Goal: Task Accomplishment & Management: Use online tool/utility

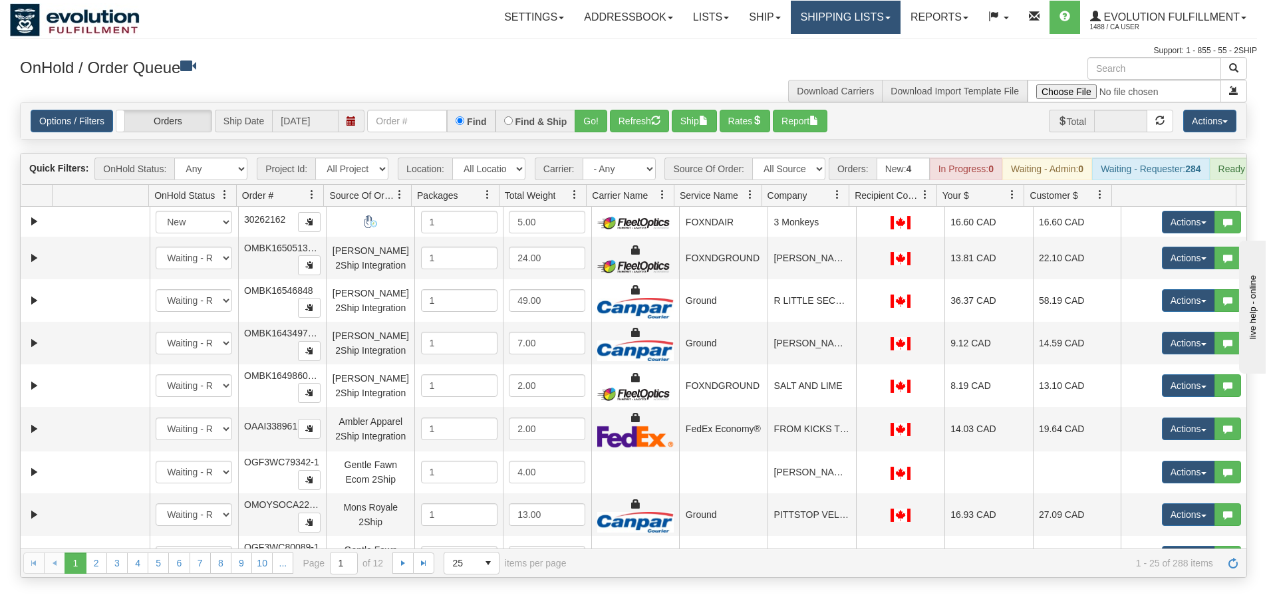
click at [865, 21] on link "Shipping lists" at bounding box center [846, 17] width 110 height 33
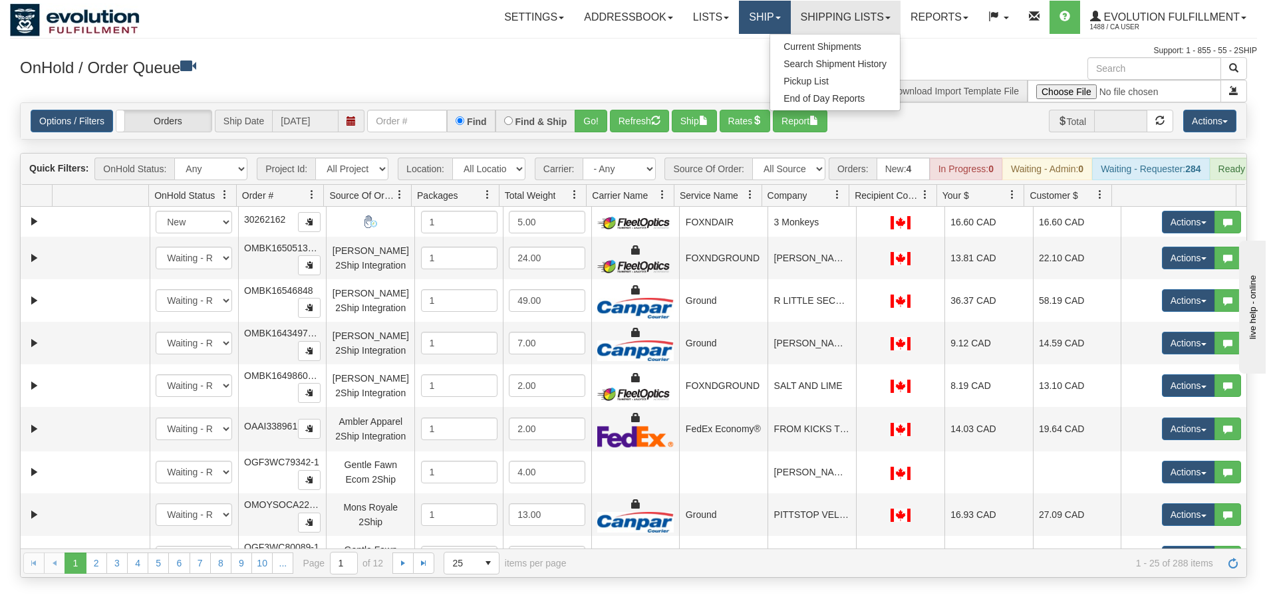
click at [739, 22] on link "Ship" at bounding box center [764, 17] width 51 height 33
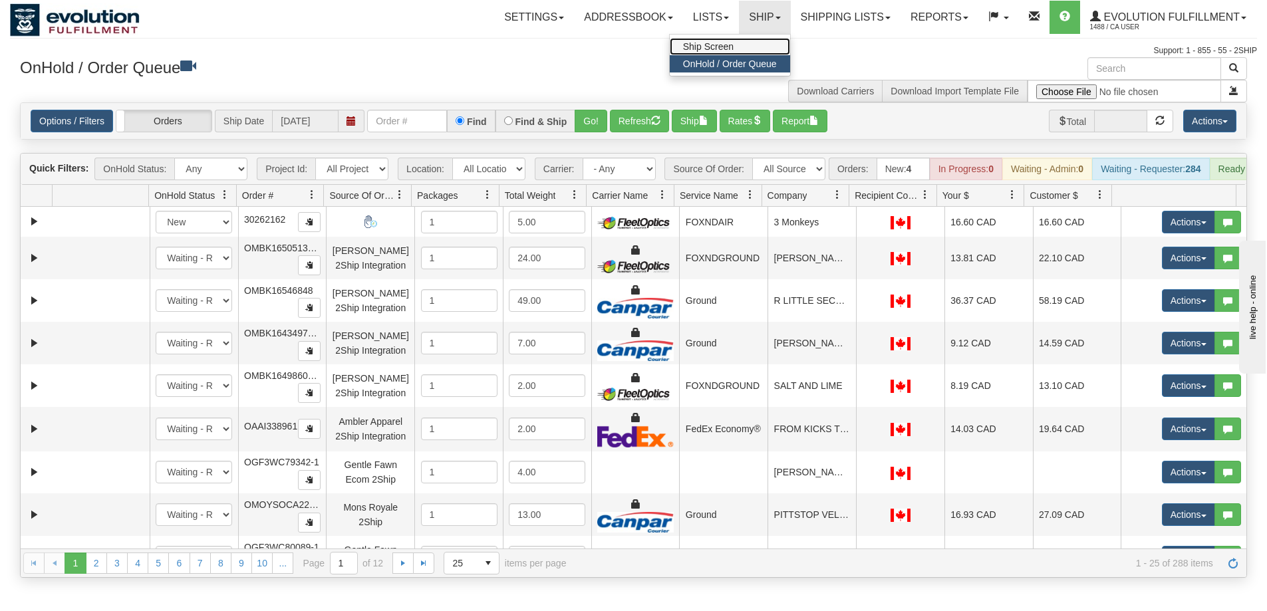
click at [734, 44] on link "Ship Screen" at bounding box center [730, 46] width 120 height 17
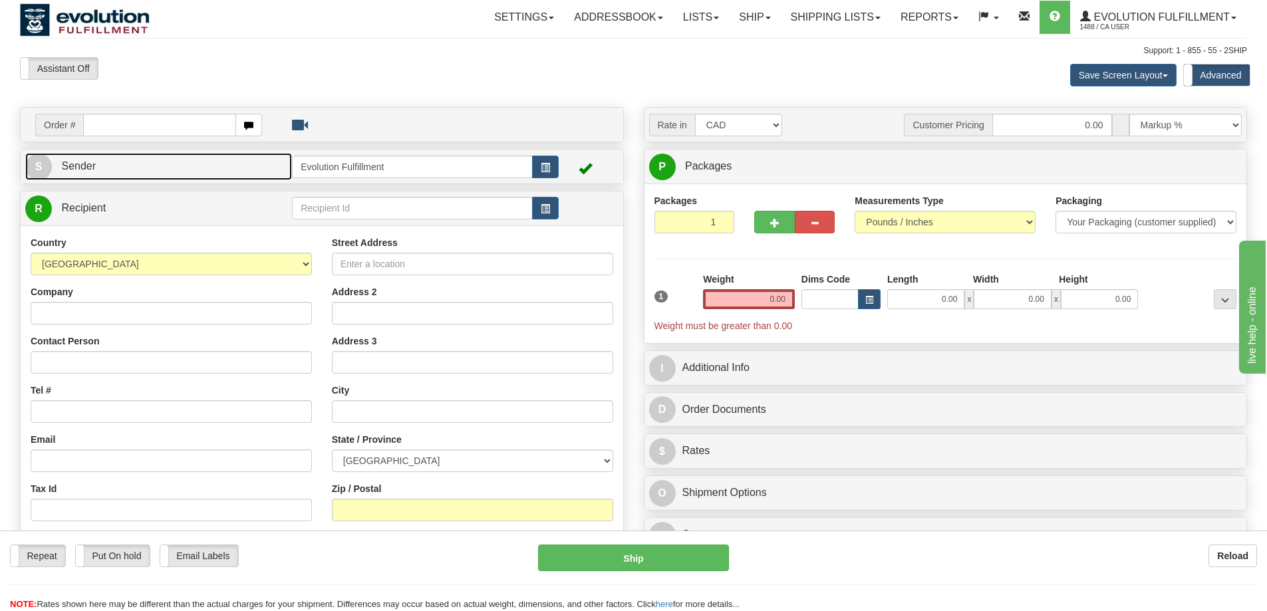
click at [166, 163] on link "S Sender" at bounding box center [158, 166] width 267 height 27
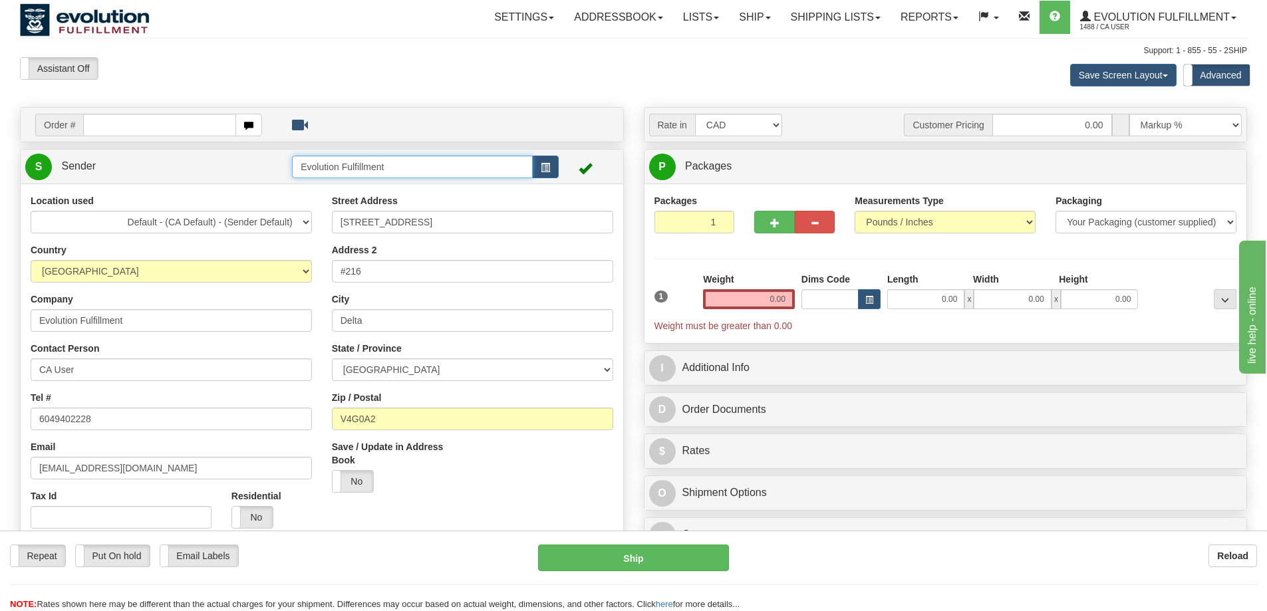
drag, startPoint x: 315, startPoint y: 167, endPoint x: 269, endPoint y: 163, distance: 46.1
click at [269, 163] on tr "S Sender Evolution Fulfillment" at bounding box center [321, 166] width 593 height 27
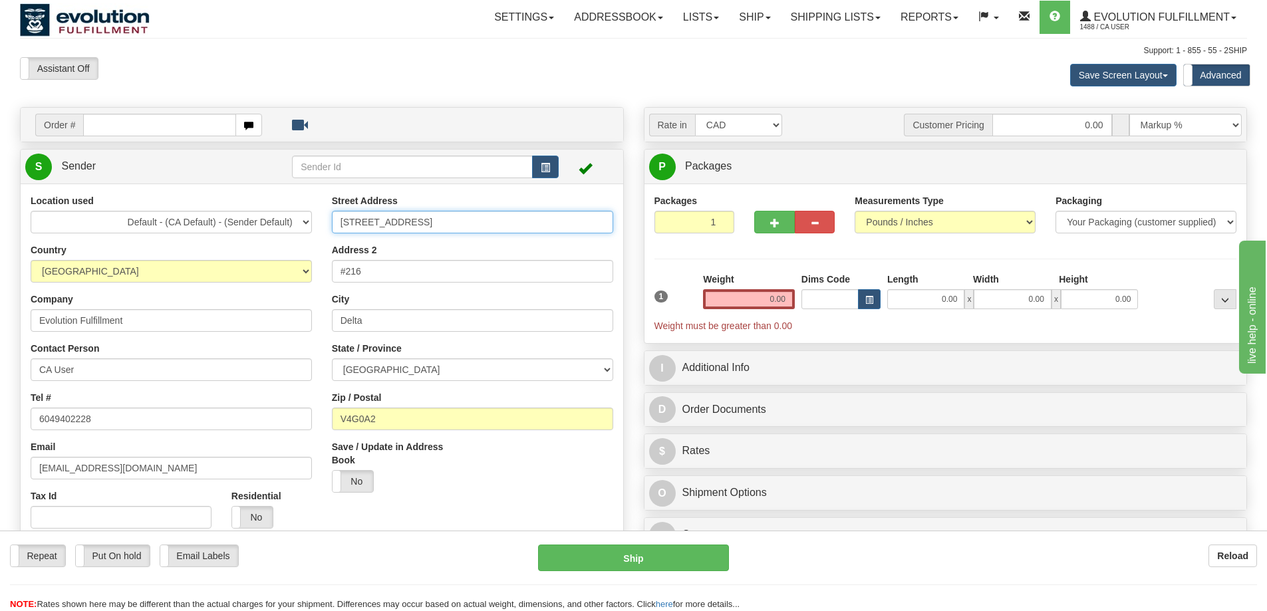
click at [411, 215] on input "[STREET_ADDRESS]" at bounding box center [472, 222] width 281 height 23
click at [446, 221] on input "[STREET_ADDRESS]" at bounding box center [472, 222] width 281 height 23
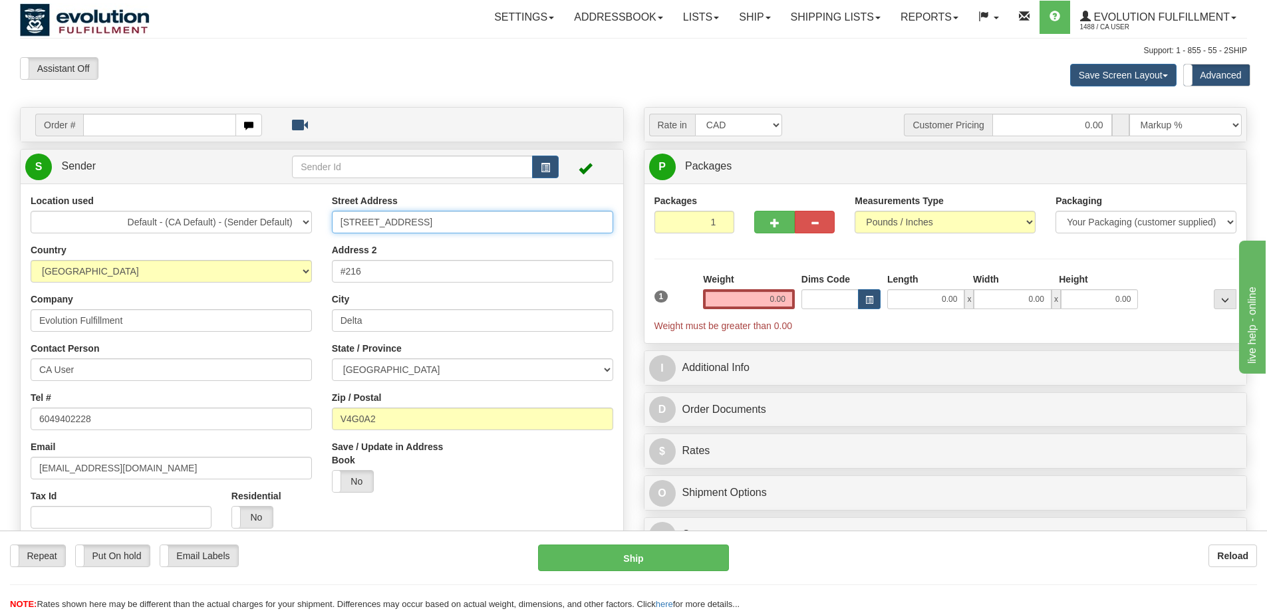
click at [446, 221] on input "[STREET_ADDRESS]" at bounding box center [472, 222] width 281 height 23
paste input "text"
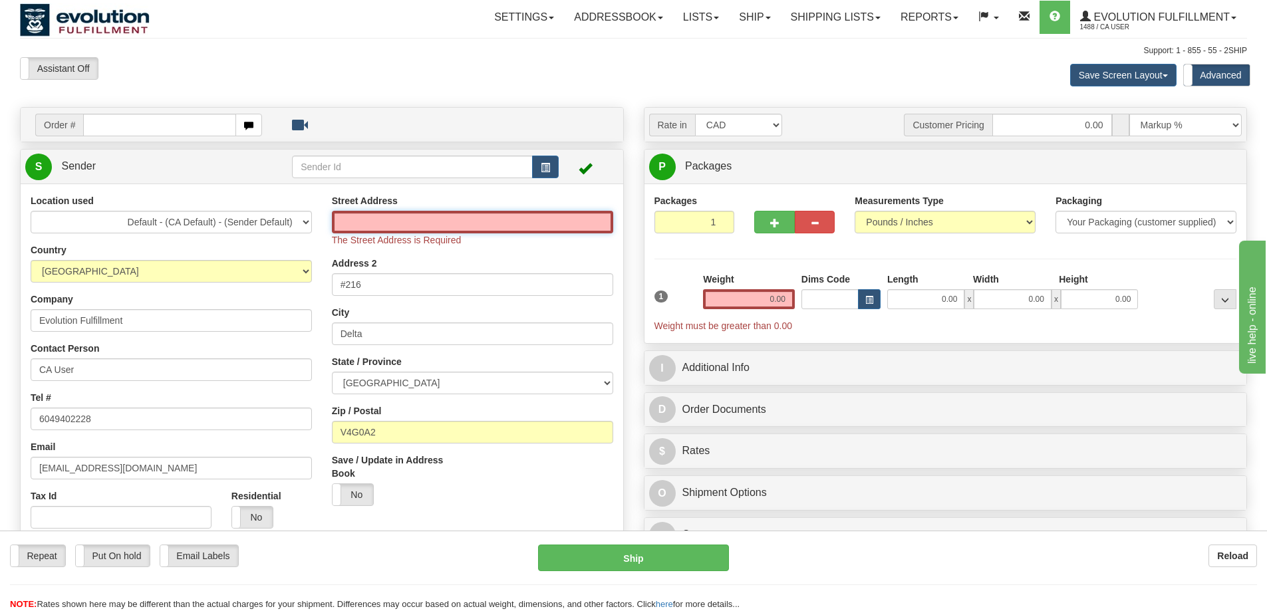
click at [388, 223] on input "Street Address" at bounding box center [472, 222] width 281 height 23
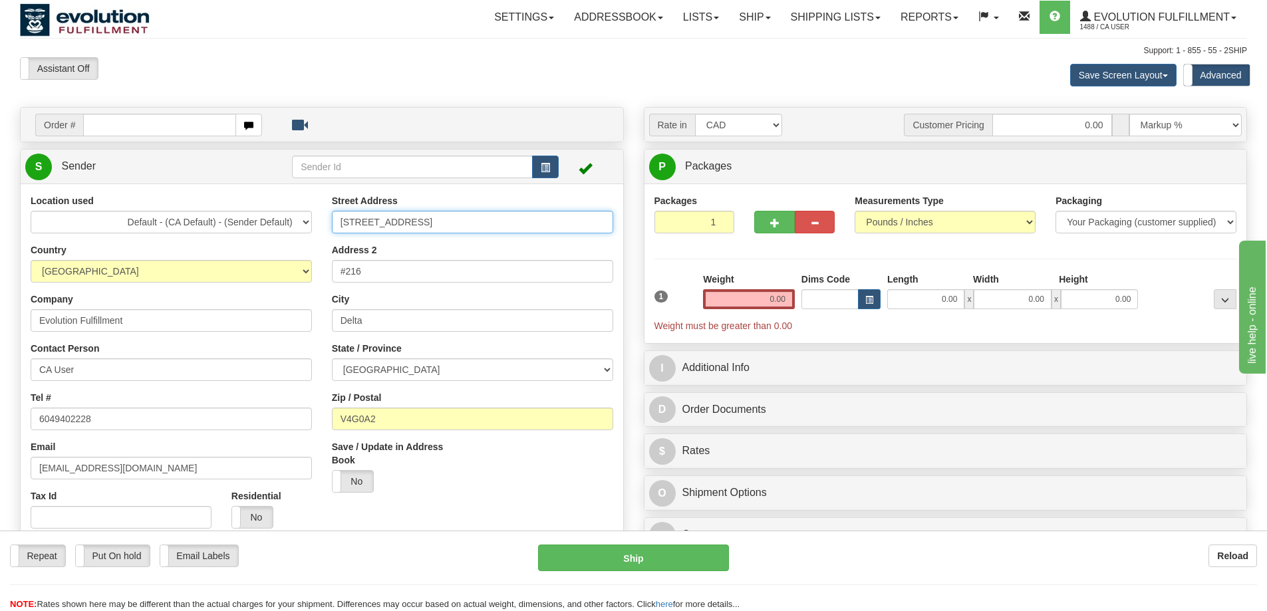
type input "[STREET_ADDRESS]"
type input "KAMLOOPS"
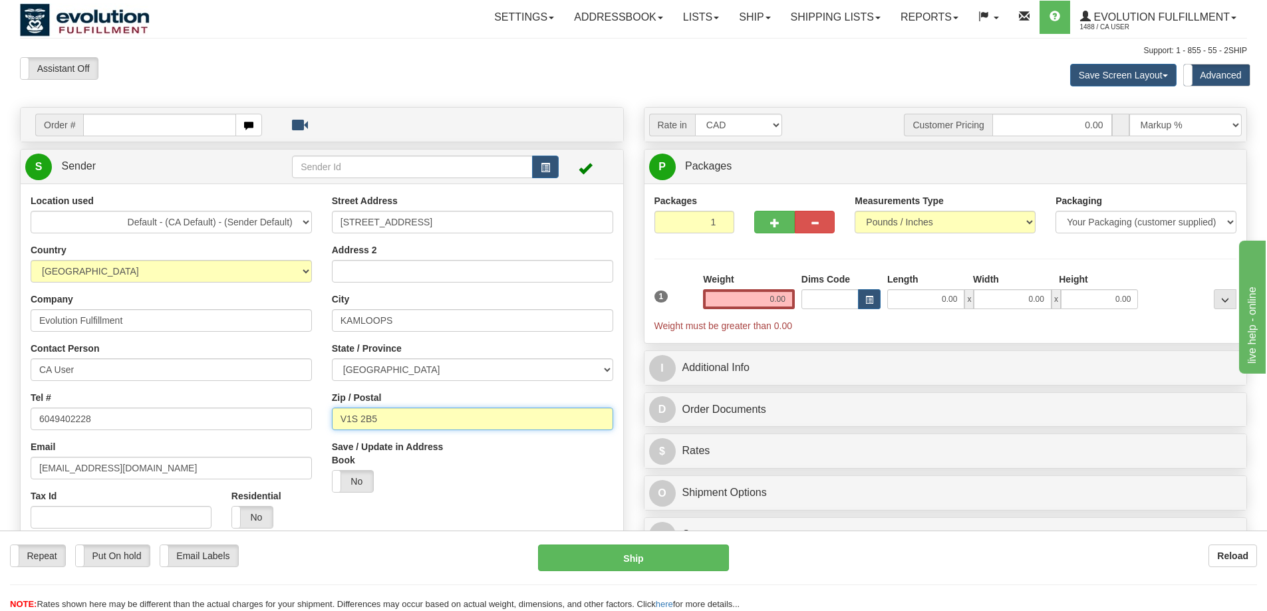
type input "V1S 2B5"
click at [213, 312] on input "Evolution Fulfillment" at bounding box center [171, 320] width 281 height 23
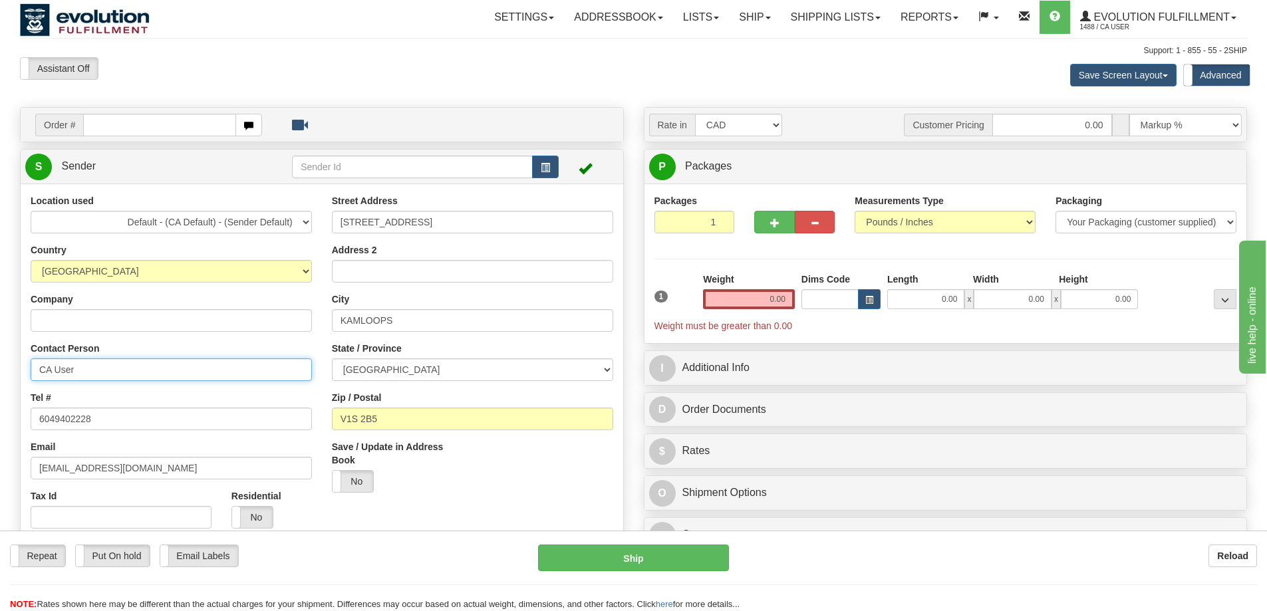
click at [102, 369] on input "CA User" at bounding box center [171, 369] width 281 height 23
paste input "[PERSON_NAME]"
type input "[PERSON_NAME]"
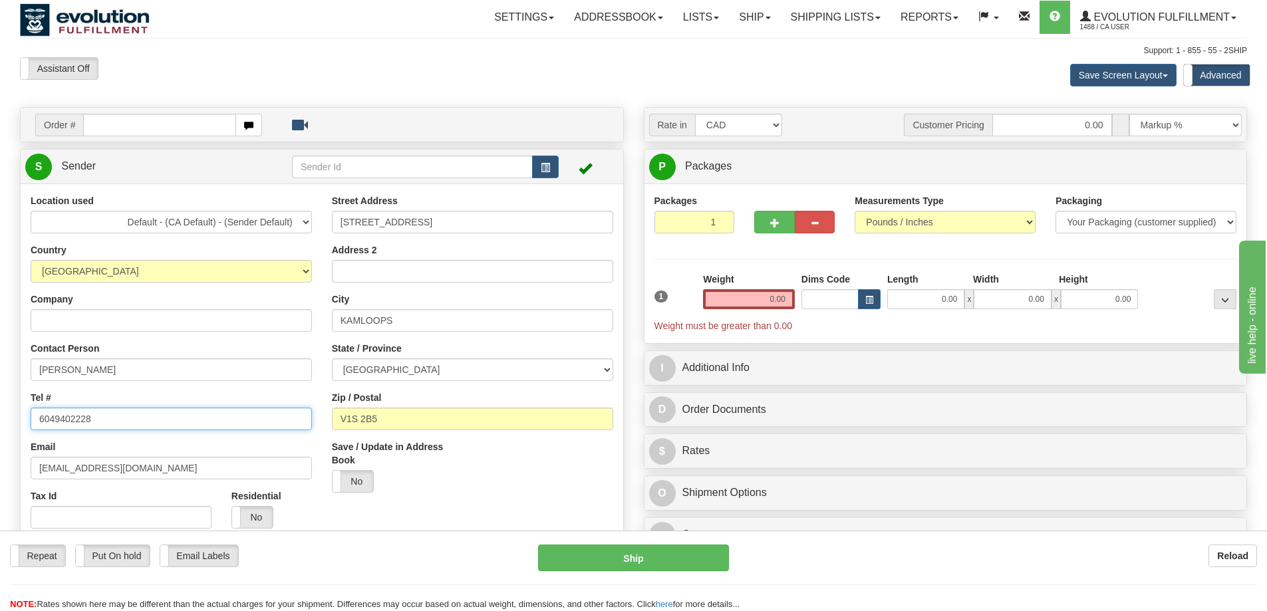
click at [138, 421] on input "6049402228" at bounding box center [171, 419] width 281 height 23
paste input "[PHONE_NUMBER]"
type input "[PHONE_NUMBER]"
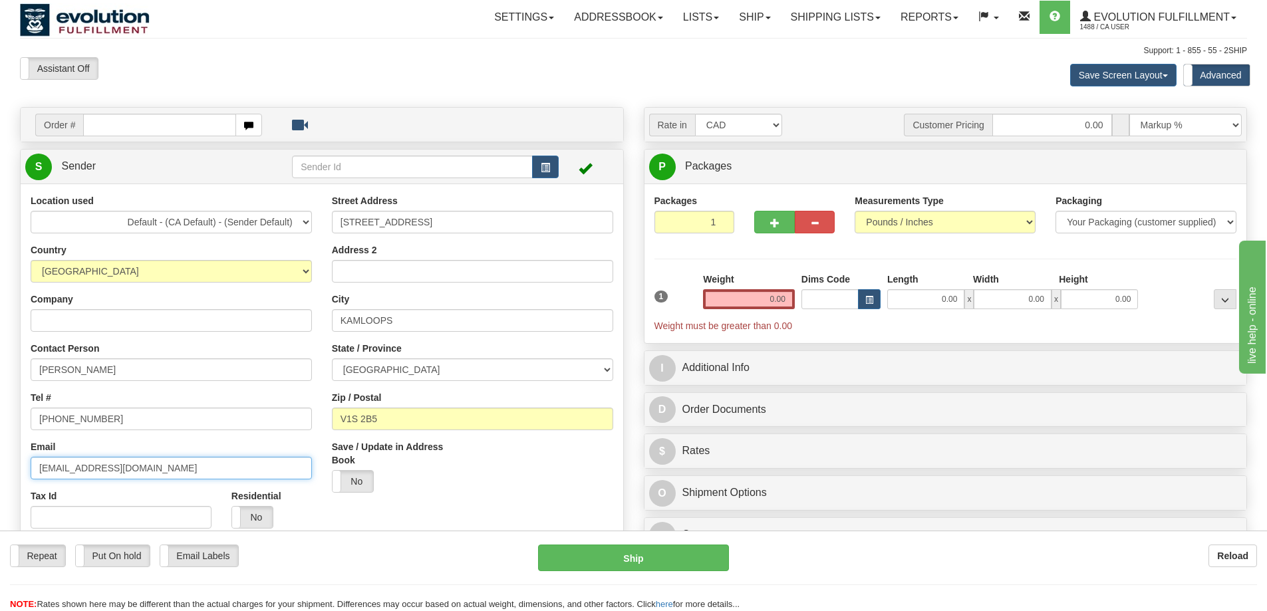
click at [174, 464] on input "[EMAIL_ADDRESS][DOMAIN_NAME]" at bounding box center [171, 468] width 281 height 23
drag, startPoint x: 89, startPoint y: 471, endPoint x: 34, endPoint y: 470, distance: 55.2
click at [34, 470] on input "[EMAIL_ADDRESS][DOMAIN_NAME]" at bounding box center [171, 468] width 281 height 23
drag, startPoint x: 158, startPoint y: 464, endPoint x: 5, endPoint y: 471, distance: 152.5
click at [5, 471] on div "Toggle navigation Settings Shipping Preferences Fields Preferences New" at bounding box center [633, 593] width 1267 height 1187
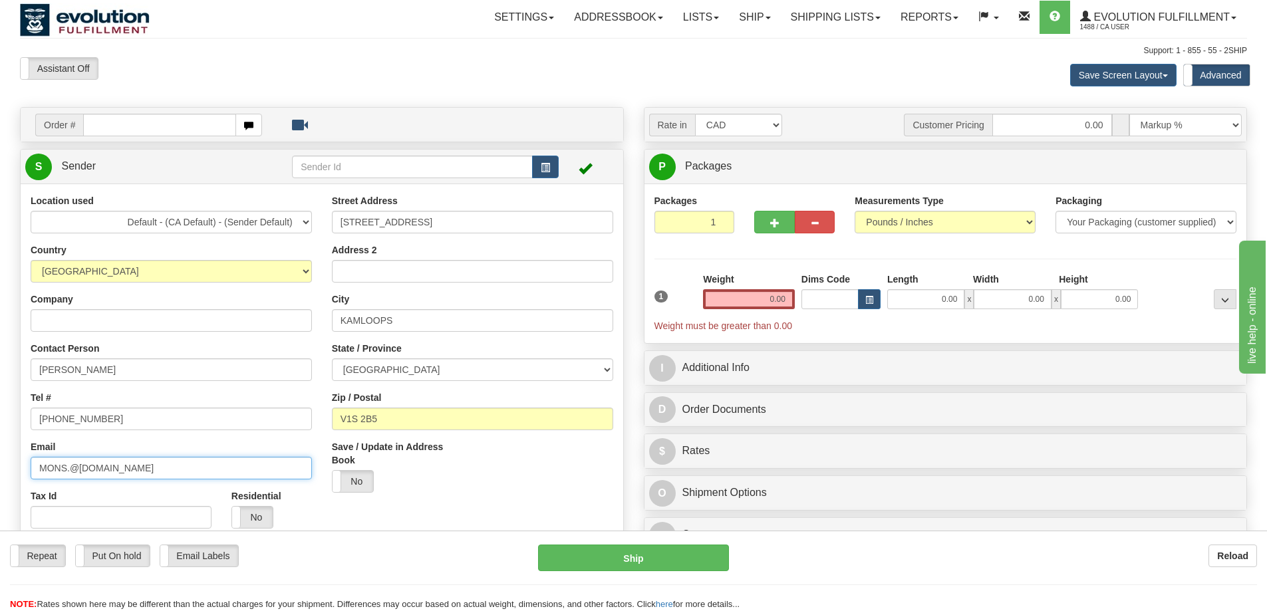
paste input "monsroyale.cad"
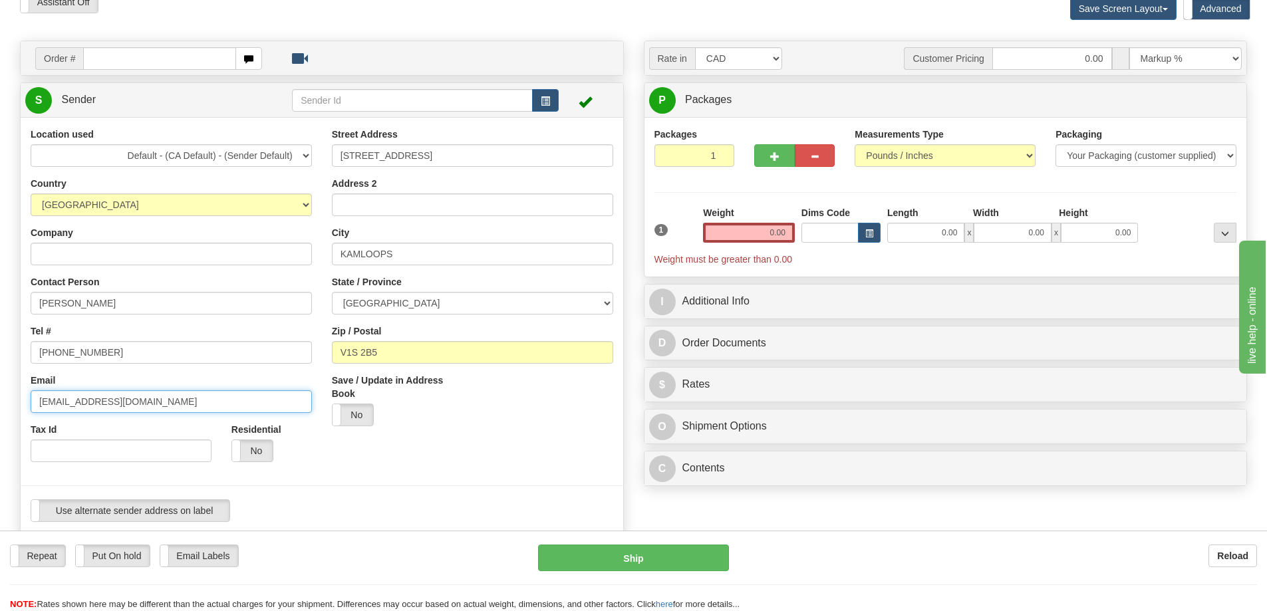
drag, startPoint x: 188, startPoint y: 398, endPoint x: 0, endPoint y: 394, distance: 187.6
click at [0, 394] on div "Toggle navigation Settings Shipping Preferences Fields Preferences New" at bounding box center [633, 527] width 1267 height 1187
type input "[EMAIL_ADDRESS][DOMAIN_NAME]"
click at [248, 448] on label "No" at bounding box center [252, 450] width 41 height 21
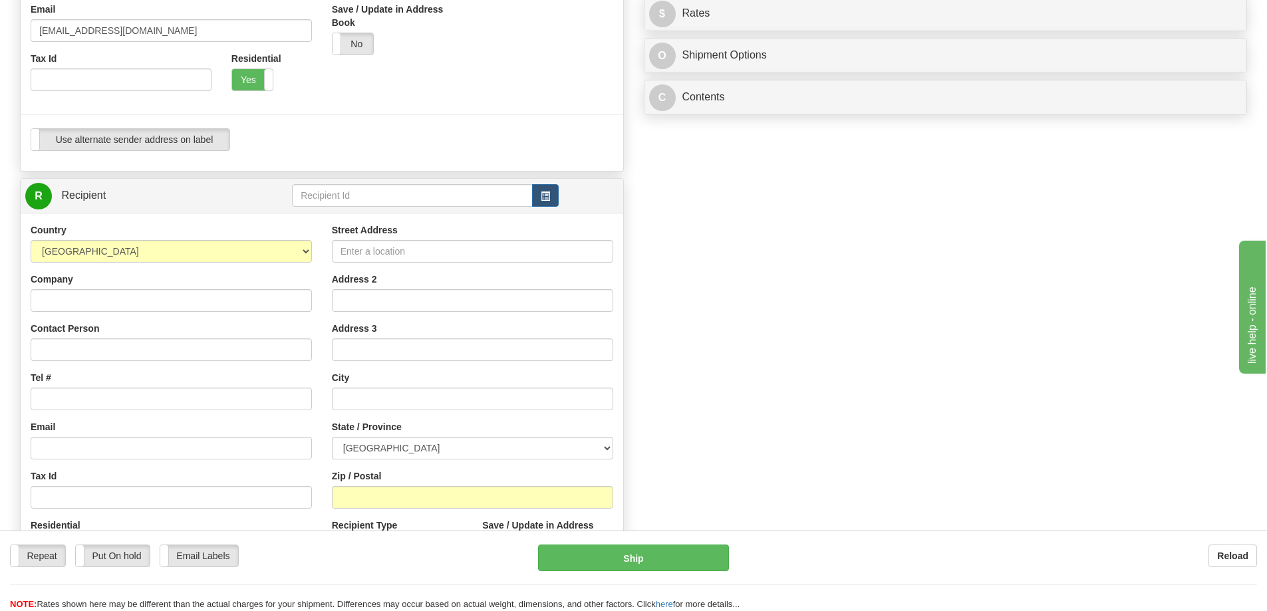
scroll to position [465, 0]
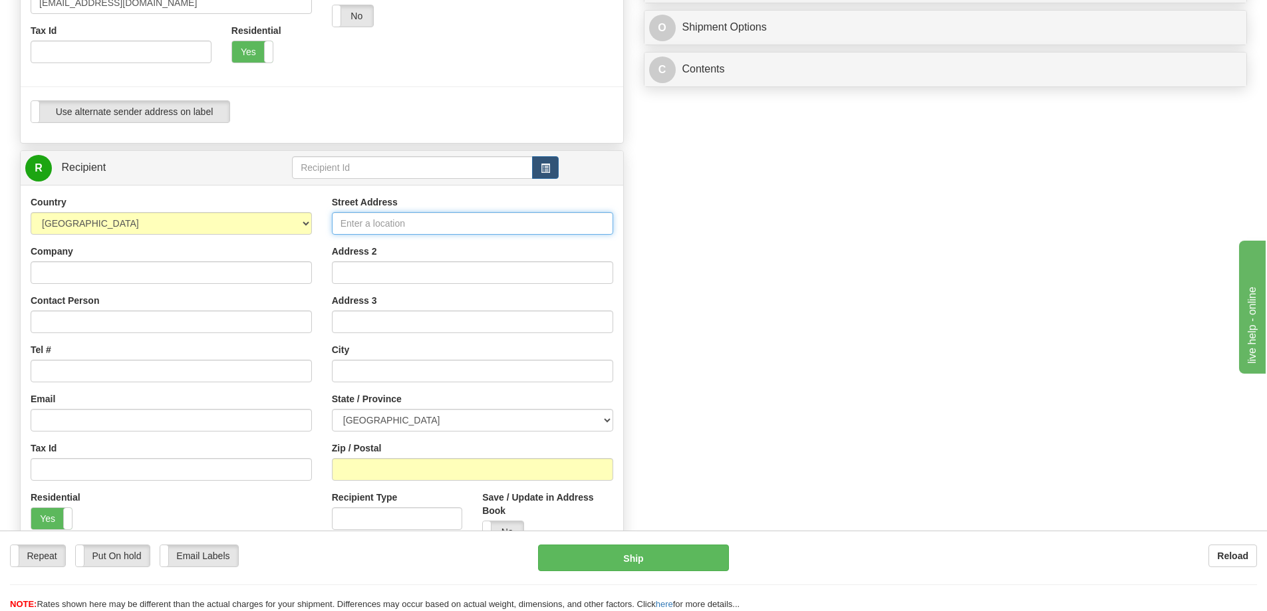
click at [415, 223] on input "Street Address" at bounding box center [472, 223] width 281 height 23
type input "[STREET_ADDRESS]"
type input "104"
type input "DELTA"
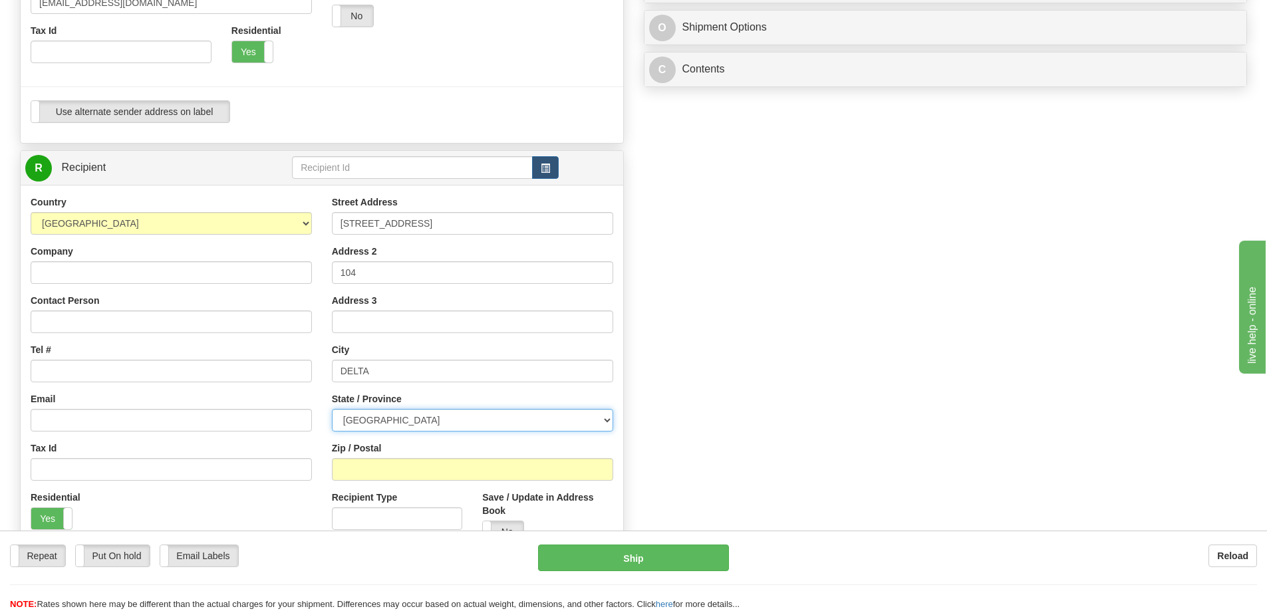
select select "BC"
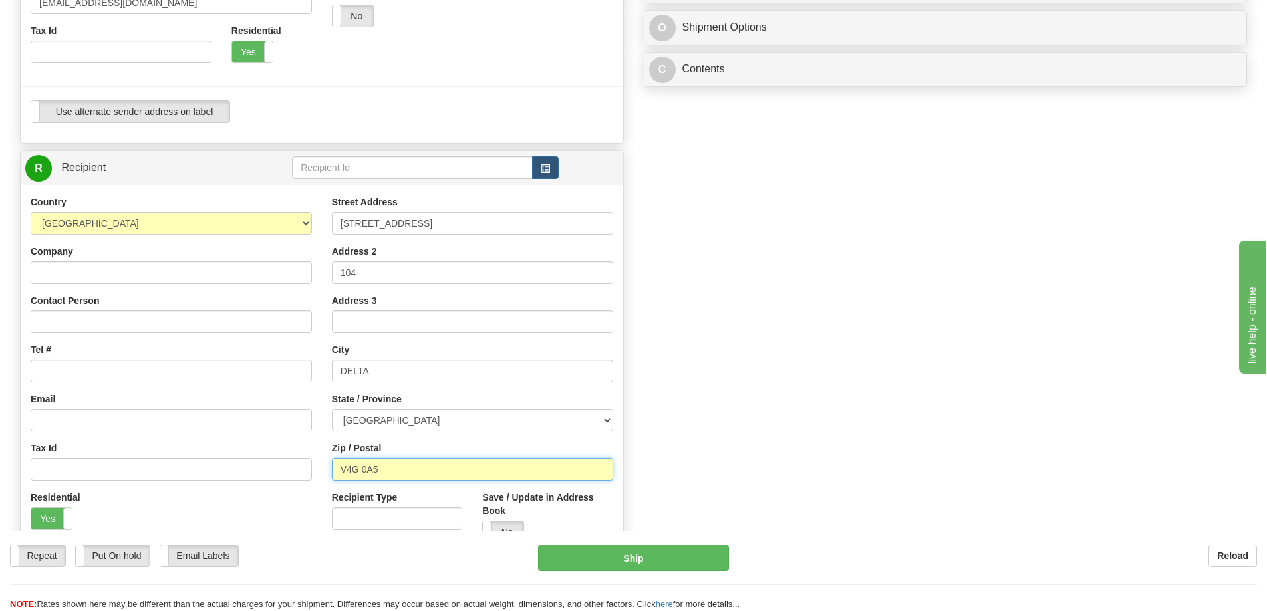
type input "V4G 0A5"
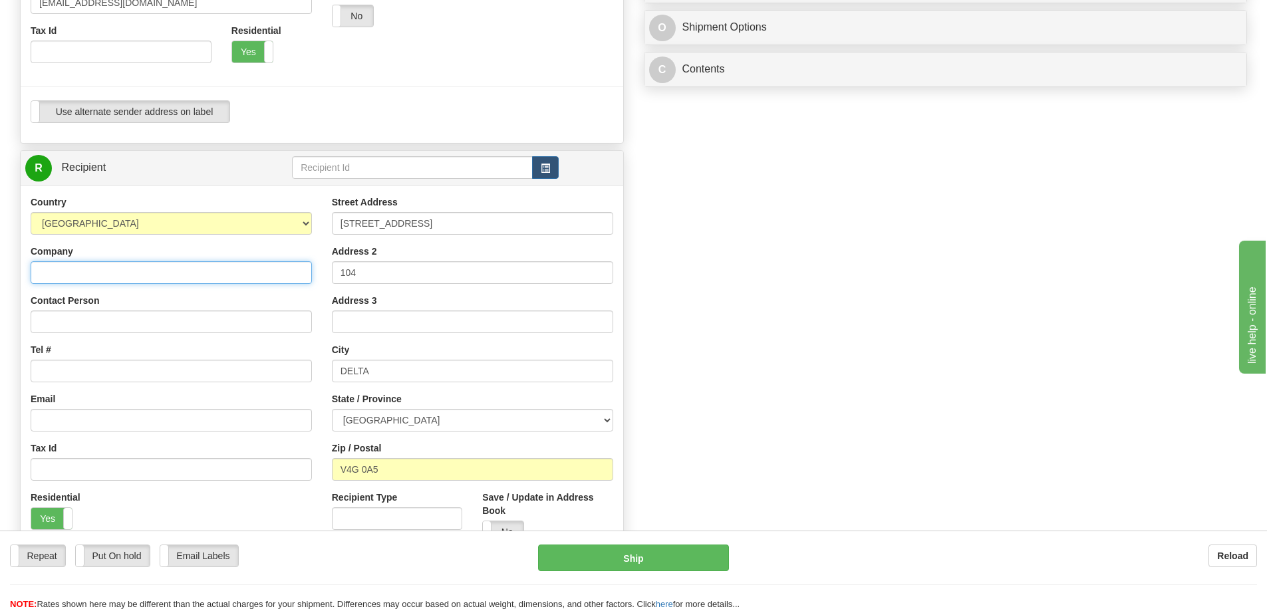
click at [194, 275] on input "Company" at bounding box center [171, 272] width 281 height 23
type input "MONS ROYALE"
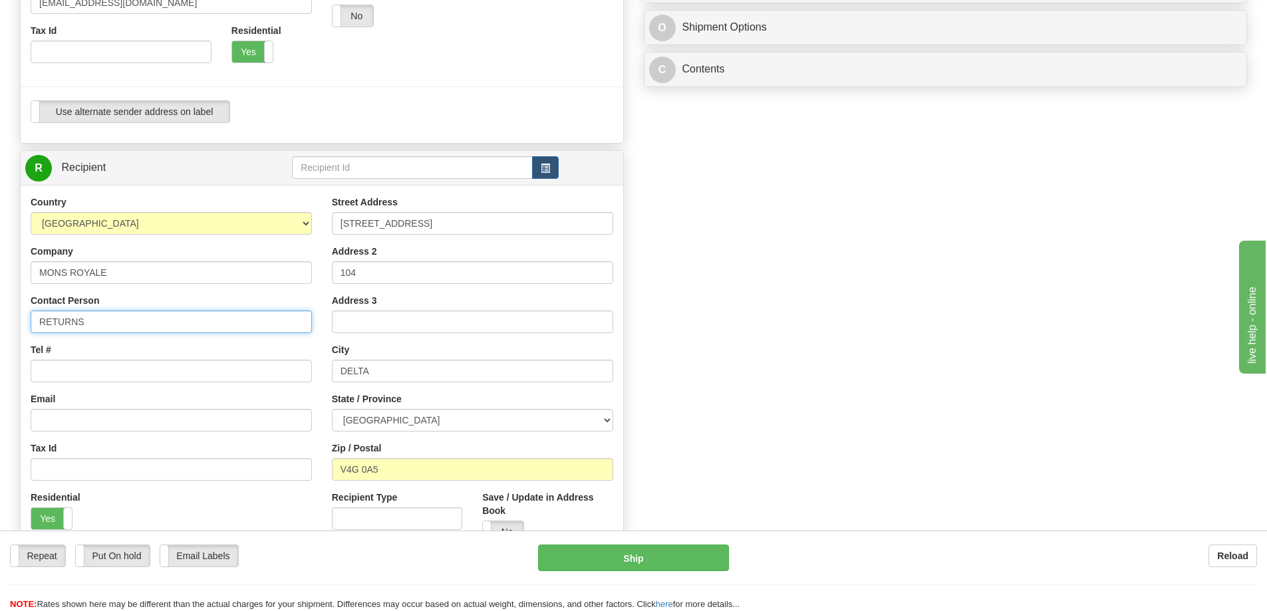
type input "RETURNS"
type input "6049402228"
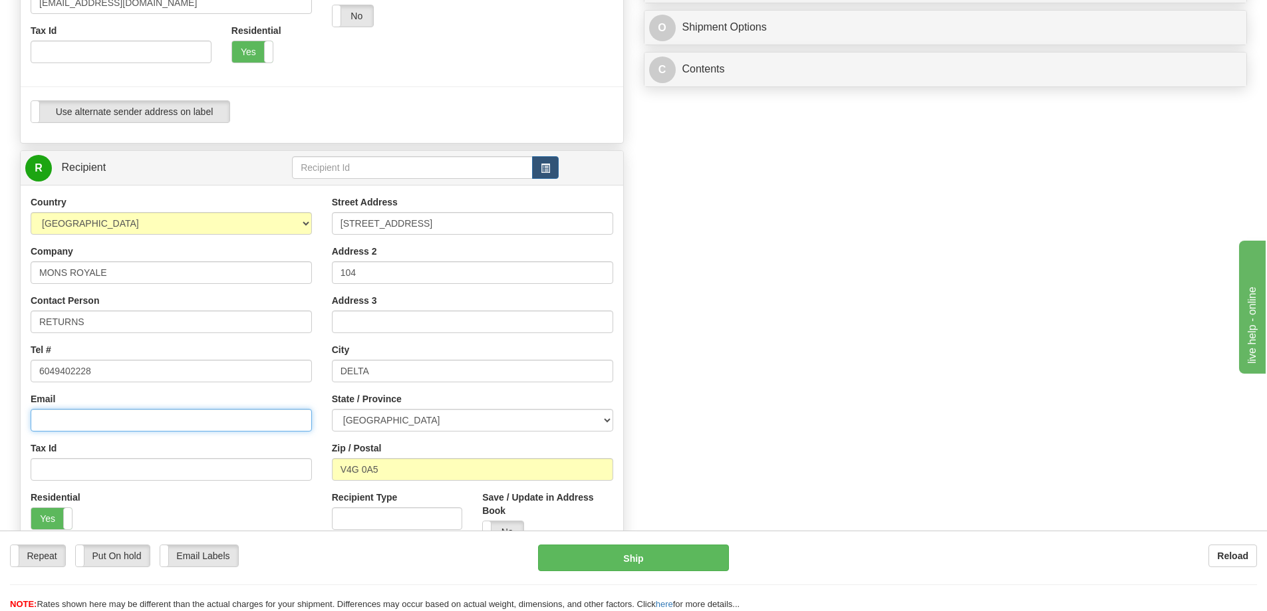
paste input "[EMAIL_ADDRESS][DOMAIN_NAME]"
type input "[EMAIL_ADDRESS][DOMAIN_NAME]"
click at [57, 511] on label "Yes" at bounding box center [51, 518] width 41 height 21
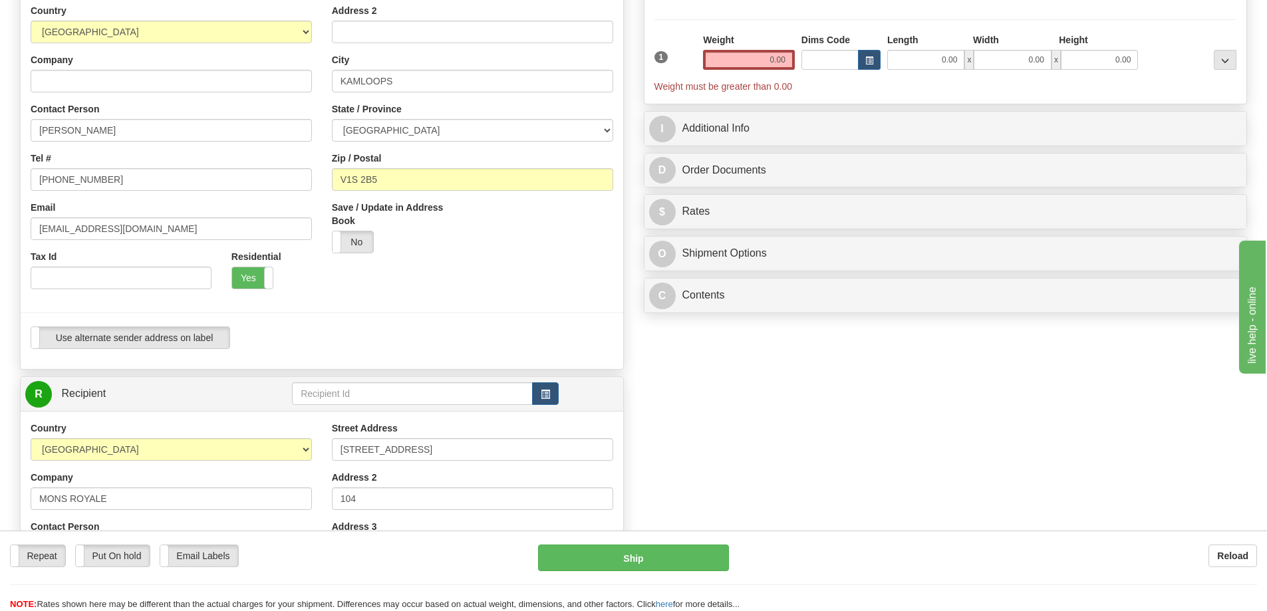
scroll to position [133, 0]
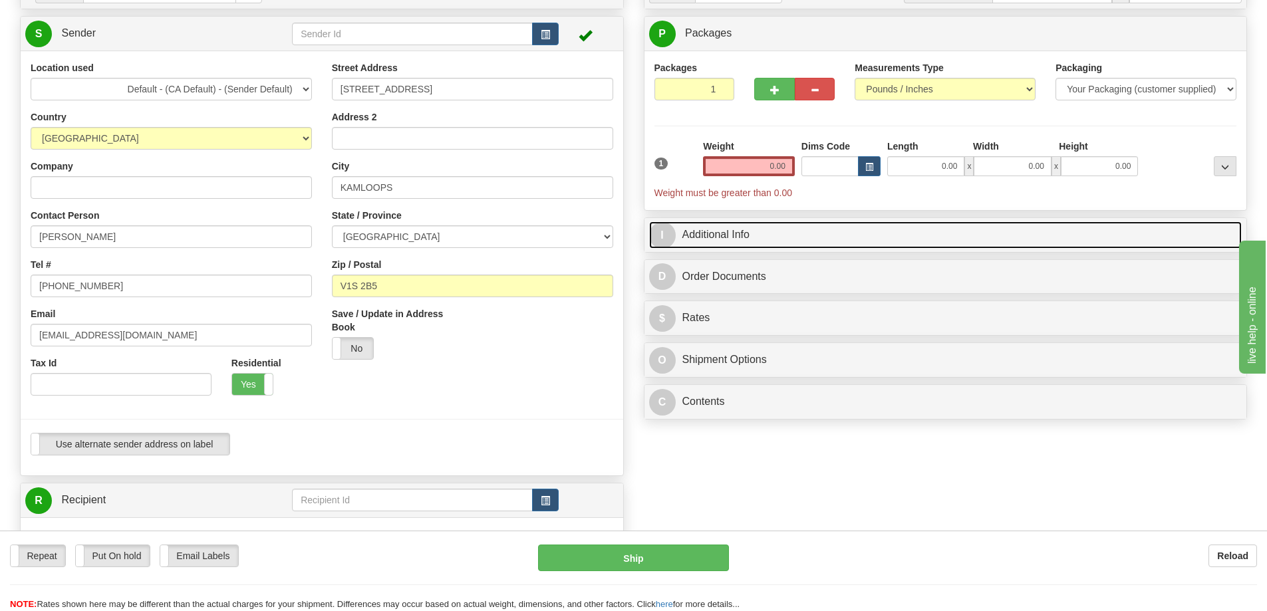
click at [726, 245] on link "I Additional Info" at bounding box center [945, 234] width 593 height 27
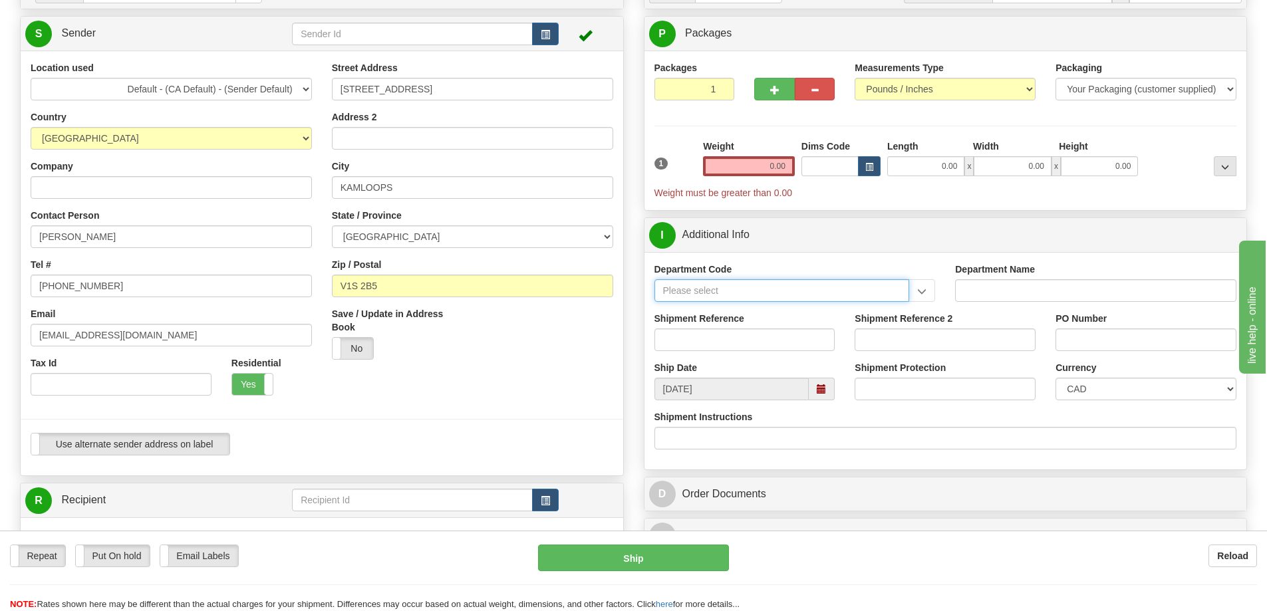
click at [729, 289] on input "Department Code" at bounding box center [781, 290] width 255 height 23
click at [693, 341] on input "Shipment Reference" at bounding box center [744, 340] width 181 height 23
paste input "RA26CA002167"
type input "RA26CA002167"
click at [957, 345] on input "Shipment Reference 2" at bounding box center [945, 340] width 181 height 23
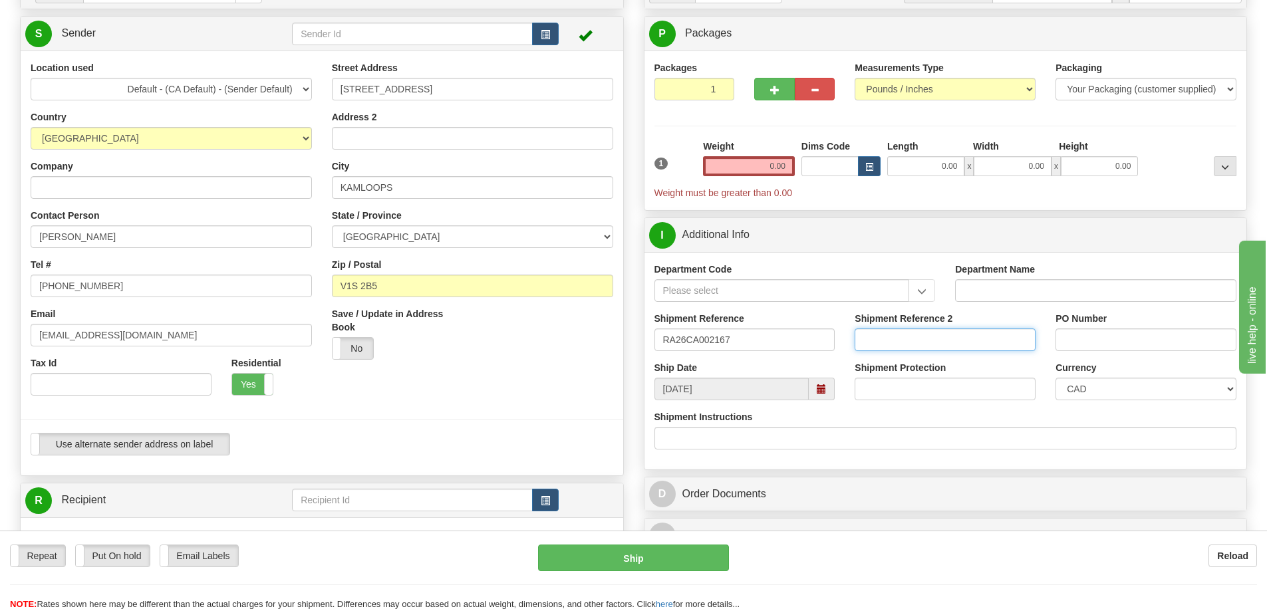
paste input "RA26CA002163"
click at [1003, 343] on input "RA26CA002163" at bounding box center [945, 340] width 181 height 23
paste input "RA26CA002156"
type input "RA26CA002163 RA26CA002156"
click at [970, 365] on div "Shipment Protection" at bounding box center [945, 380] width 181 height 39
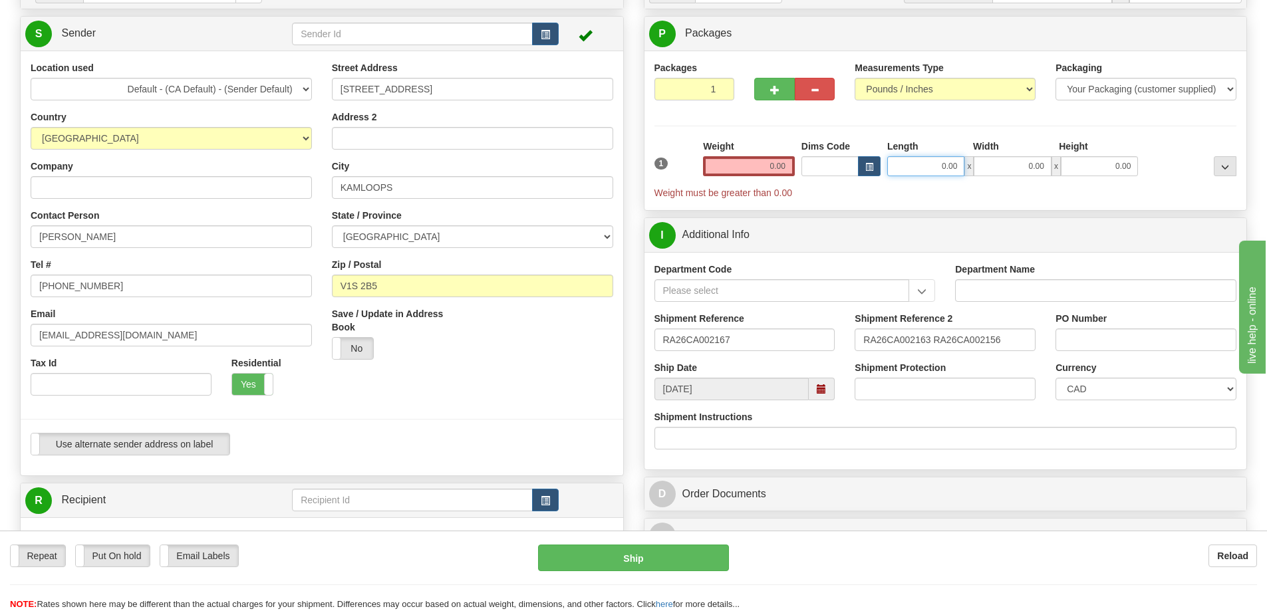
click at [914, 163] on input "0.00" at bounding box center [925, 166] width 77 height 20
type input "16.00"
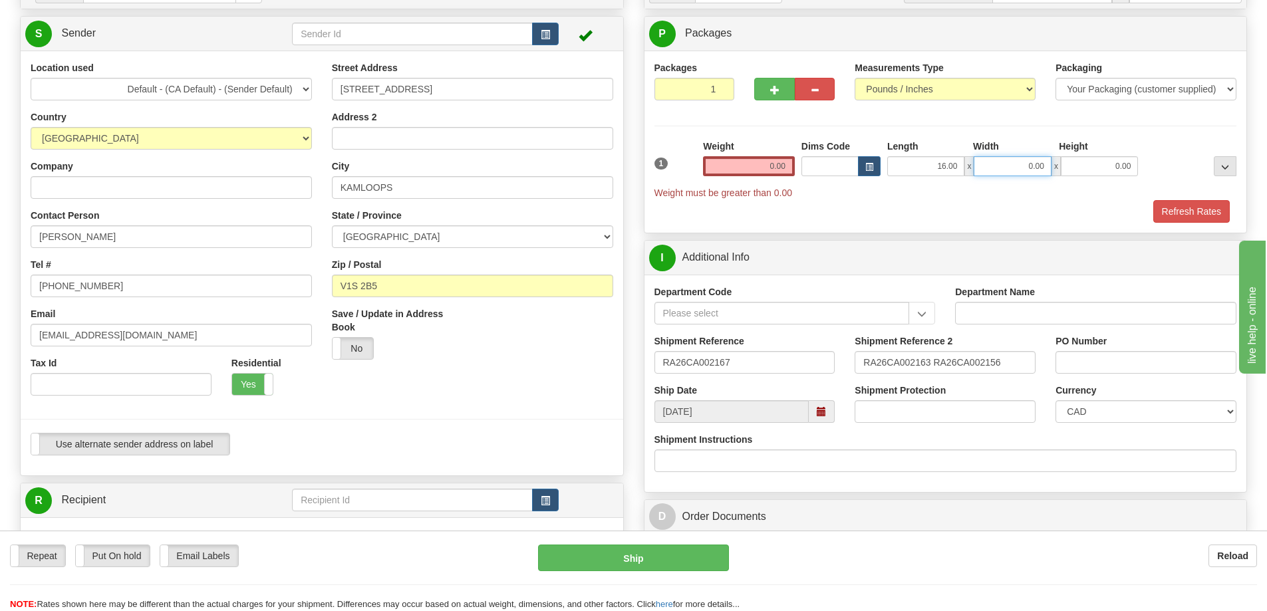
drag, startPoint x: 1001, startPoint y: 159, endPoint x: 1055, endPoint y: 166, distance: 53.6
click at [1049, 164] on input "0.00" at bounding box center [1012, 166] width 77 height 20
type input "8.00"
click at [785, 166] on input "0.00" at bounding box center [749, 166] width 92 height 20
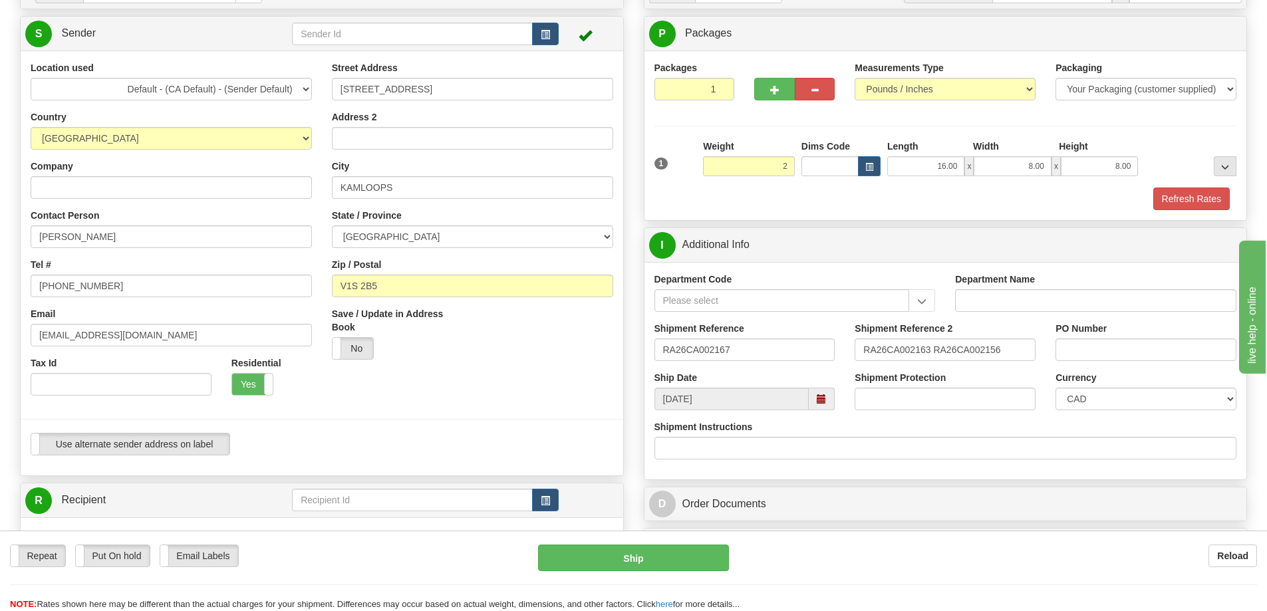
type input "2.00"
click at [884, 198] on div "Refresh Rates" at bounding box center [945, 199] width 589 height 23
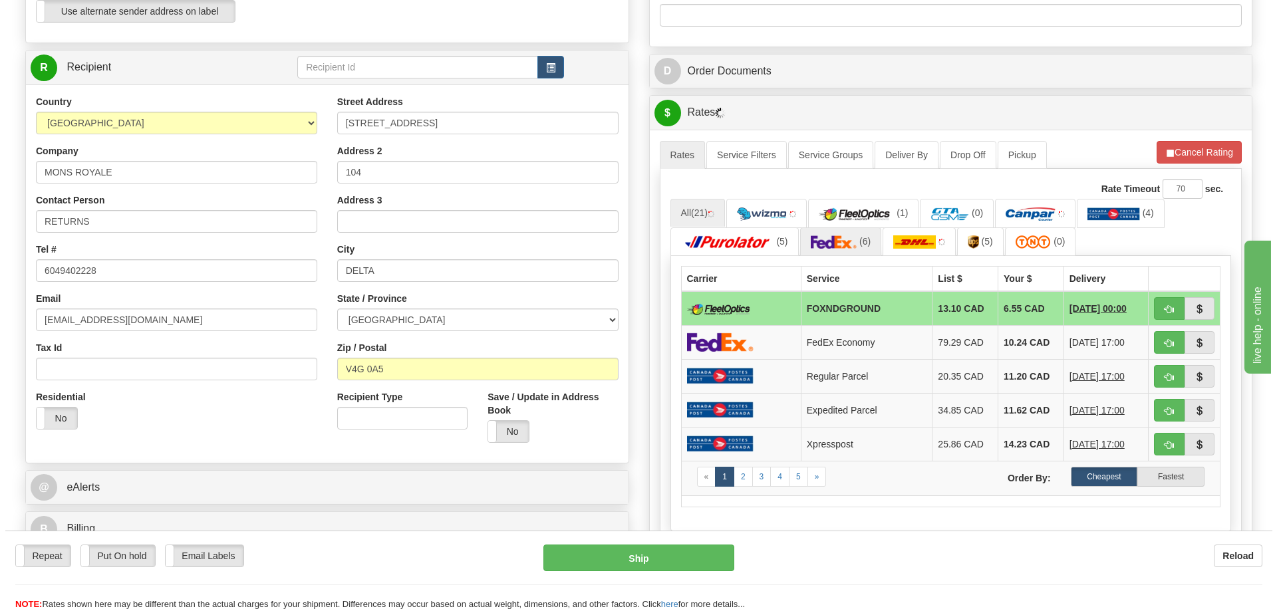
scroll to position [598, 0]
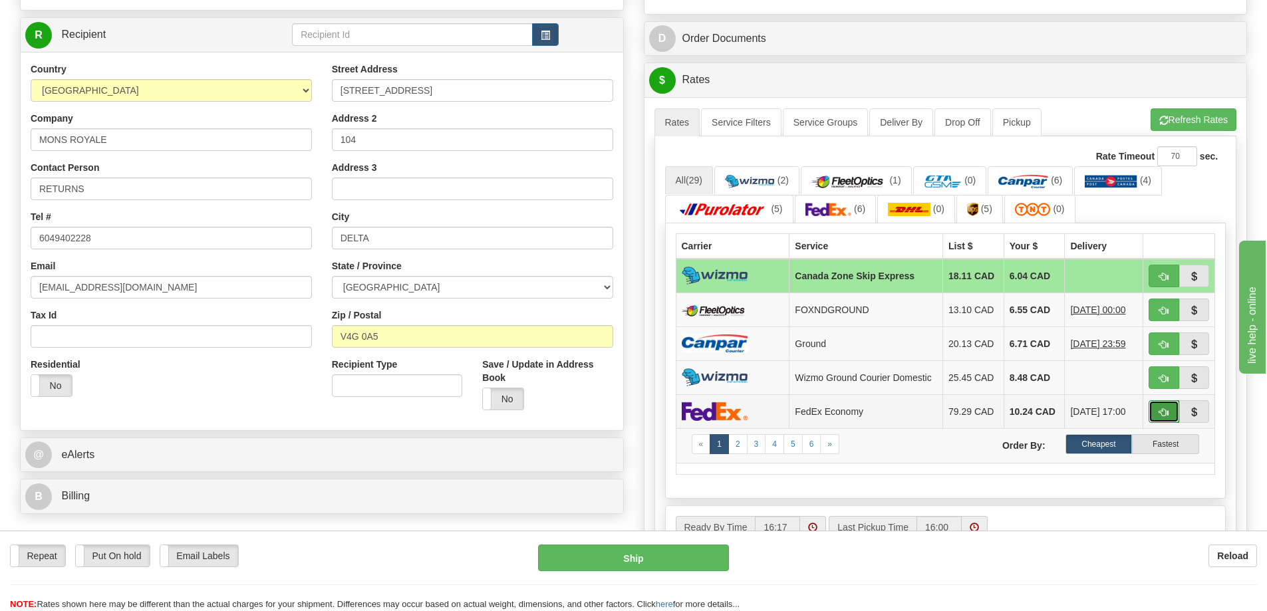
click at [1152, 410] on button "button" at bounding box center [1163, 411] width 31 height 23
type input "20"
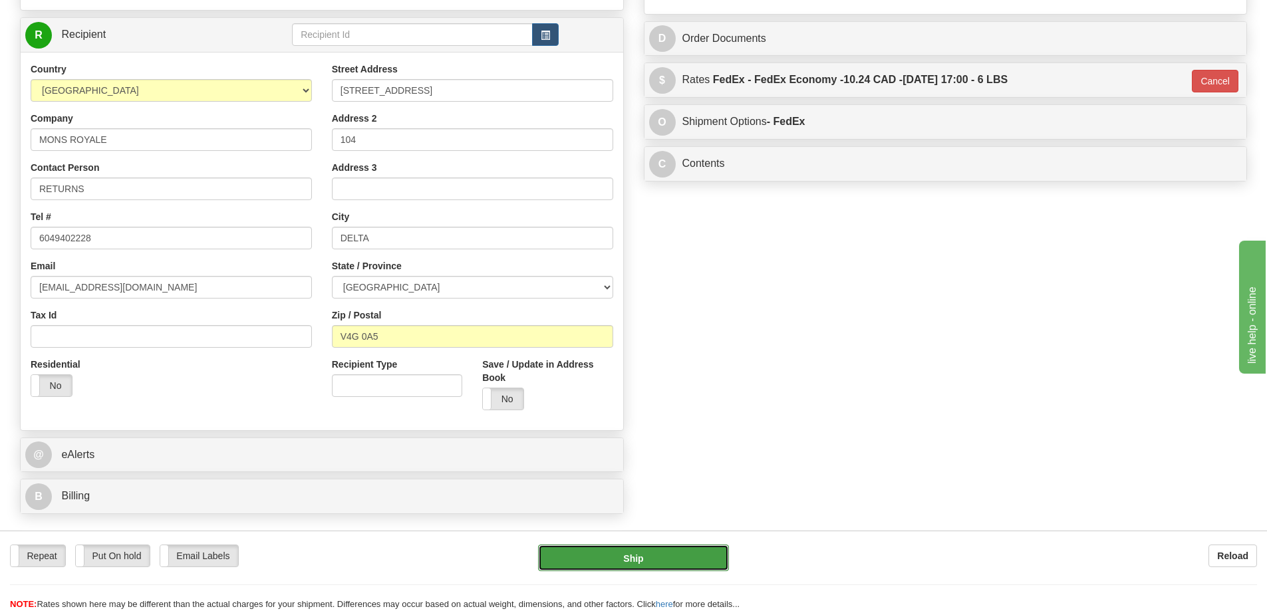
click at [630, 555] on button "Ship" at bounding box center [633, 558] width 191 height 27
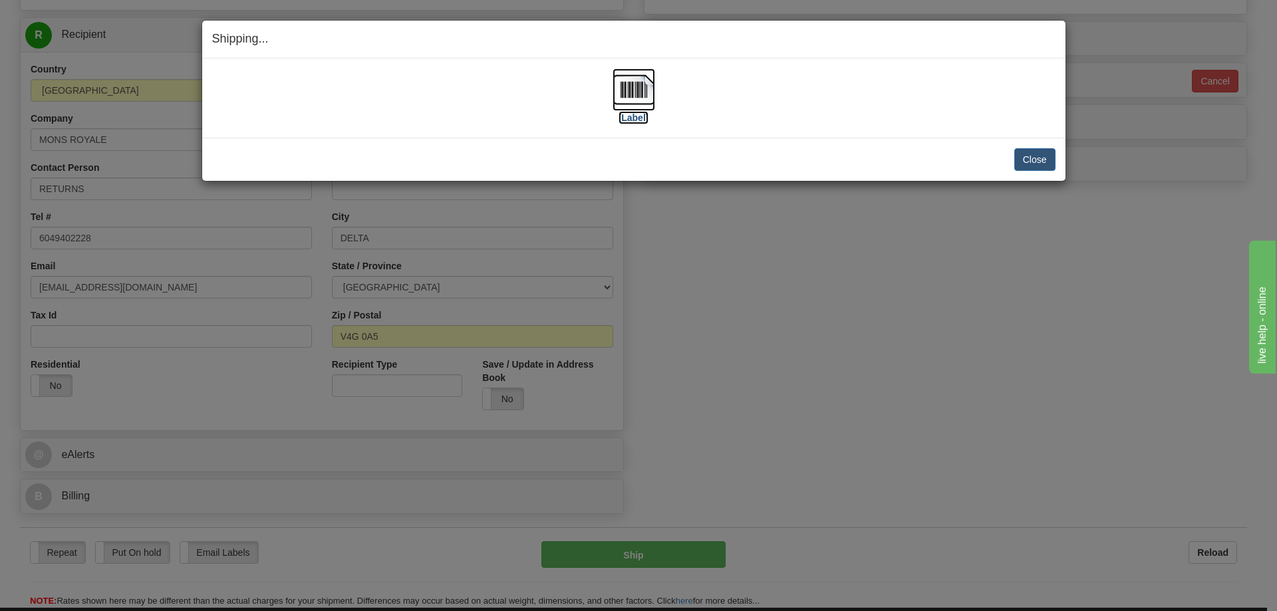
click at [629, 98] on img at bounding box center [633, 89] width 43 height 43
